Goal: Task Accomplishment & Management: Manage account settings

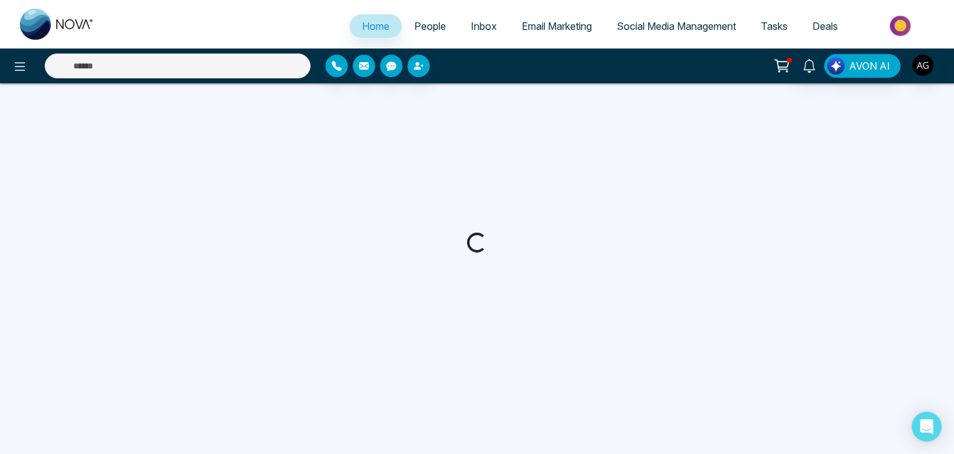
select select "*"
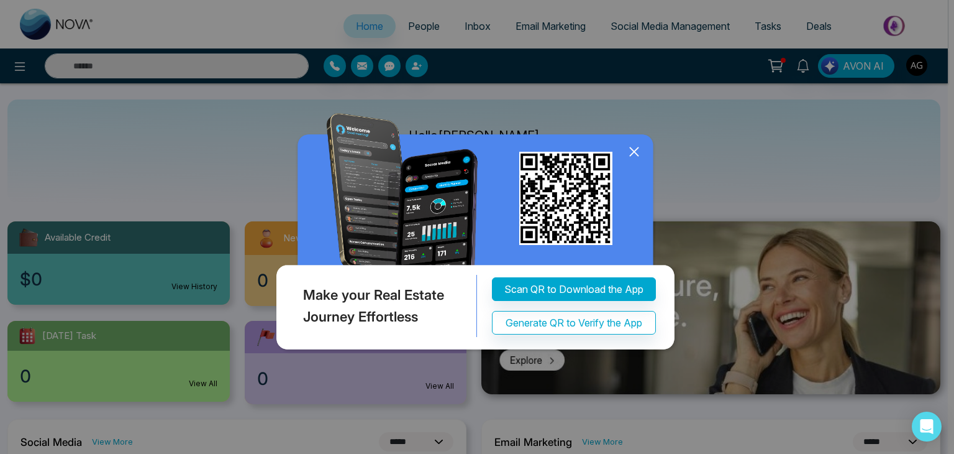
click at [631, 149] on icon at bounding box center [634, 152] width 8 height 8
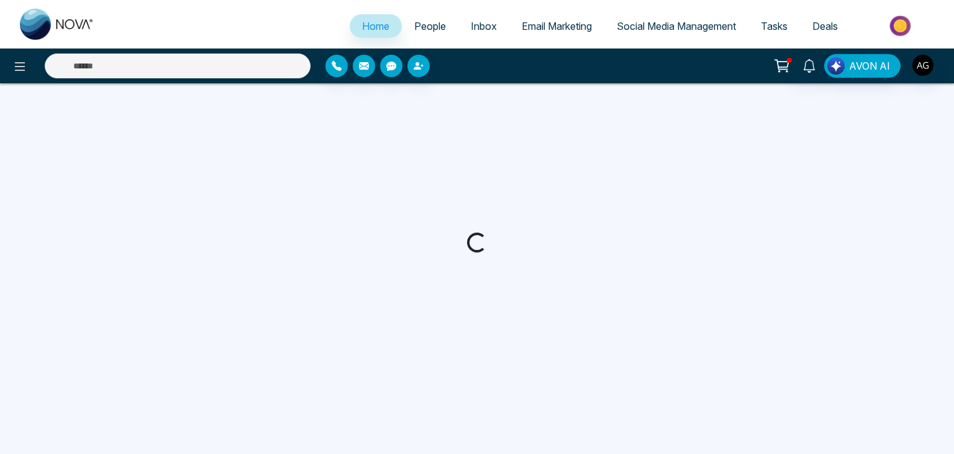
select select "*"
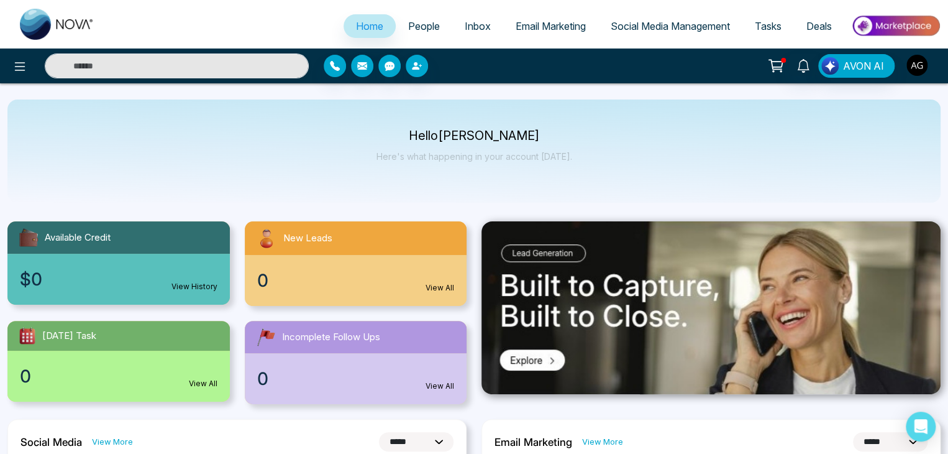
click at [920, 58] on img "button" at bounding box center [917, 65] width 21 height 21
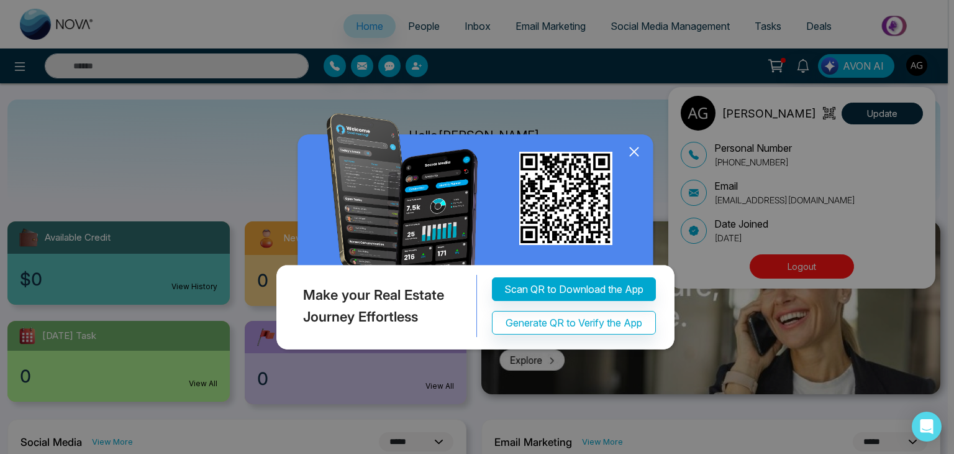
click at [793, 267] on div "Make your Real Estate Journey Effortless Scan QR to Download the App Generate Q…" at bounding box center [477, 227] width 954 height 454
click at [637, 161] on icon at bounding box center [634, 151] width 19 height 19
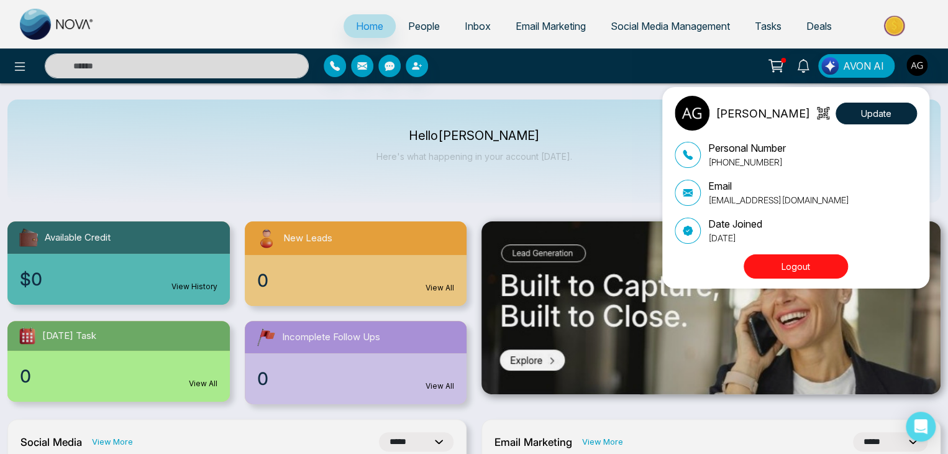
click at [779, 274] on button "Logout" at bounding box center [796, 266] width 104 height 24
click at [821, 269] on button "Logout" at bounding box center [796, 266] width 104 height 24
